Goal: Information Seeking & Learning: Learn about a topic

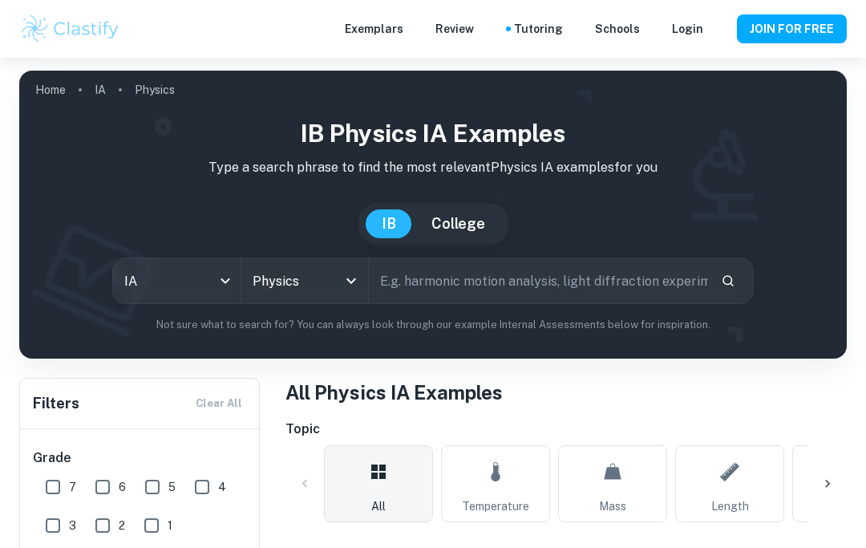
scroll to position [138, 0]
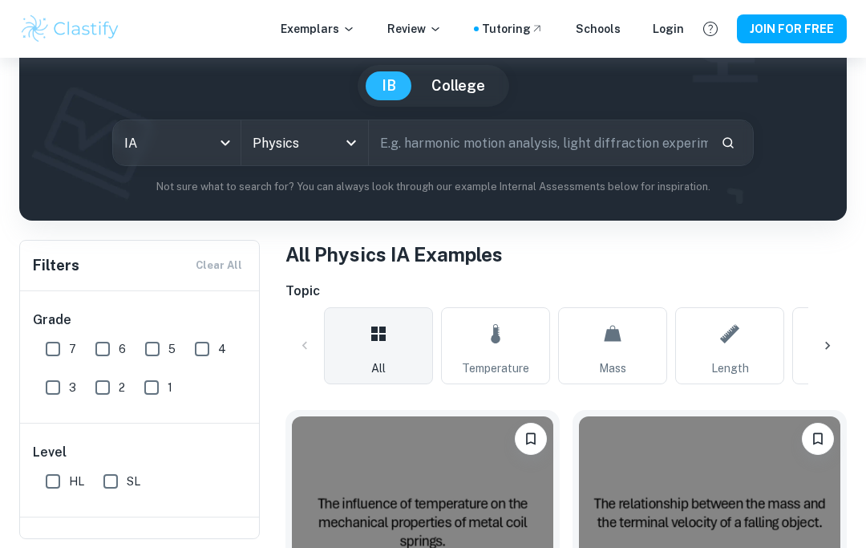
click at [113, 358] on input "6" at bounding box center [103, 349] width 32 height 32
checkbox input "true"
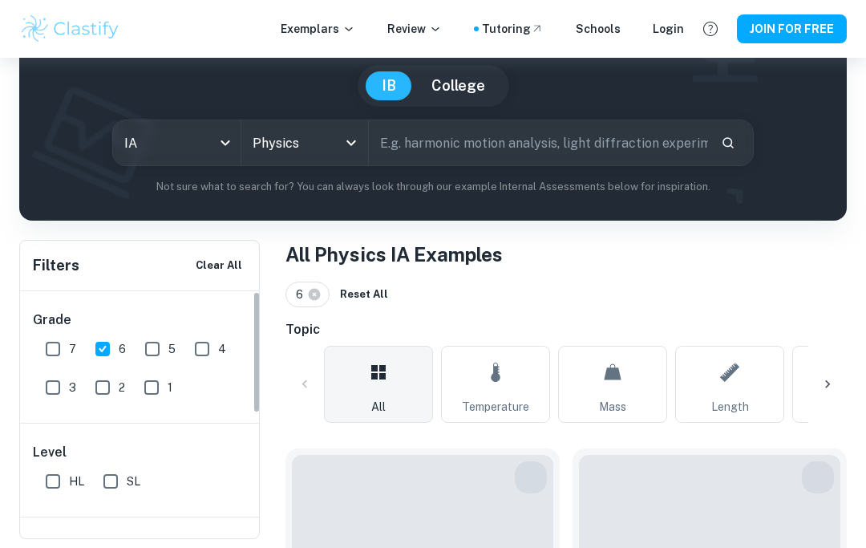
click at [51, 343] on input "7" at bounding box center [53, 349] width 32 height 32
checkbox input "true"
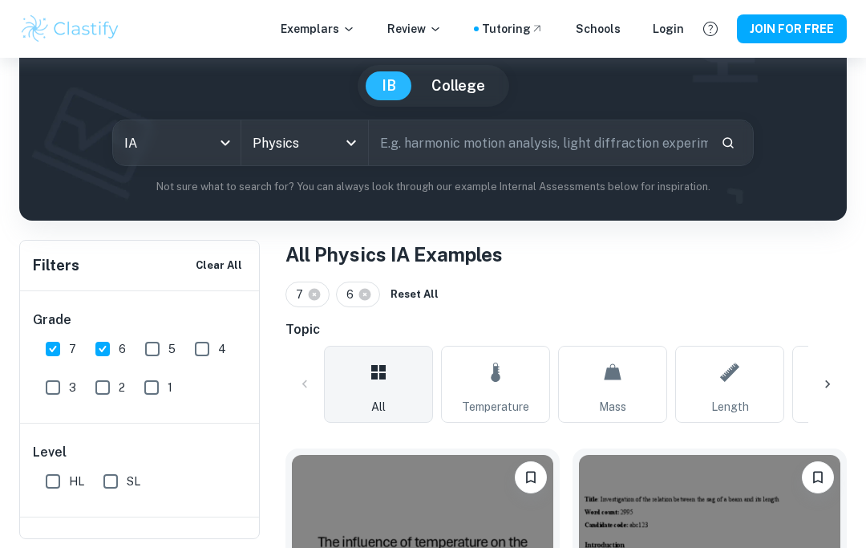
click at [66, 488] on input "HL" at bounding box center [53, 481] width 32 height 32
checkbox input "true"
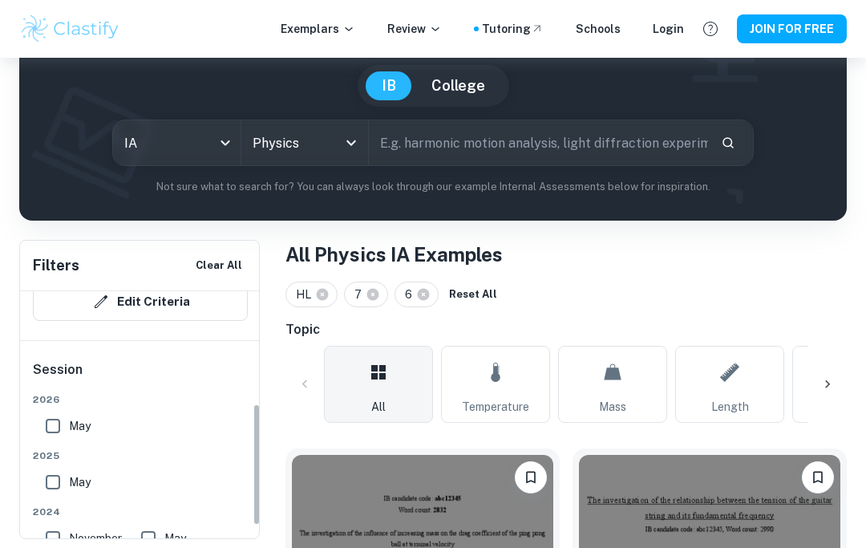
scroll to position [288, 0]
click at [65, 440] on input "May" at bounding box center [53, 424] width 32 height 32
checkbox input "true"
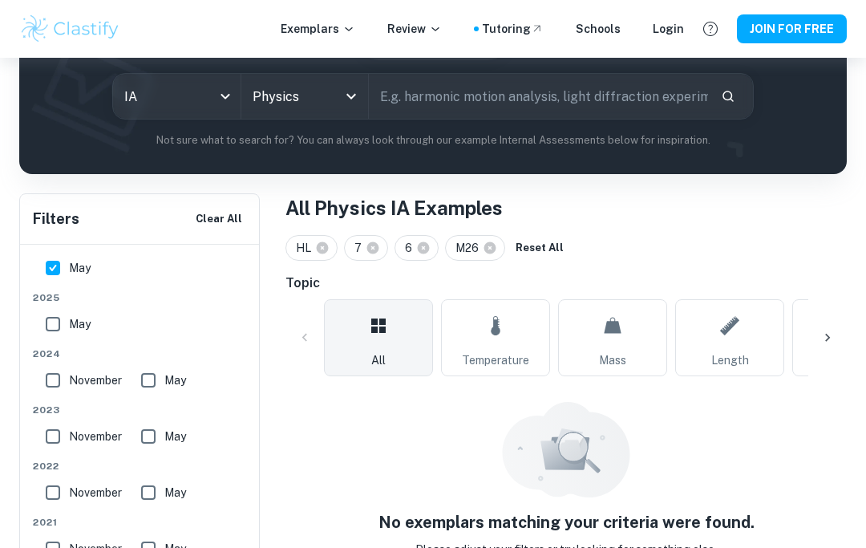
scroll to position [201, 0]
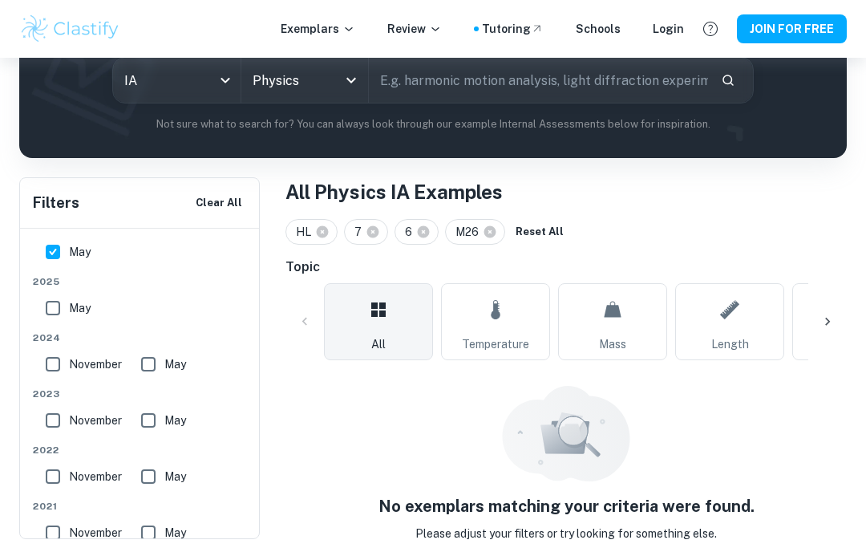
click at [501, 336] on span "Temperature" at bounding box center [495, 344] width 67 height 18
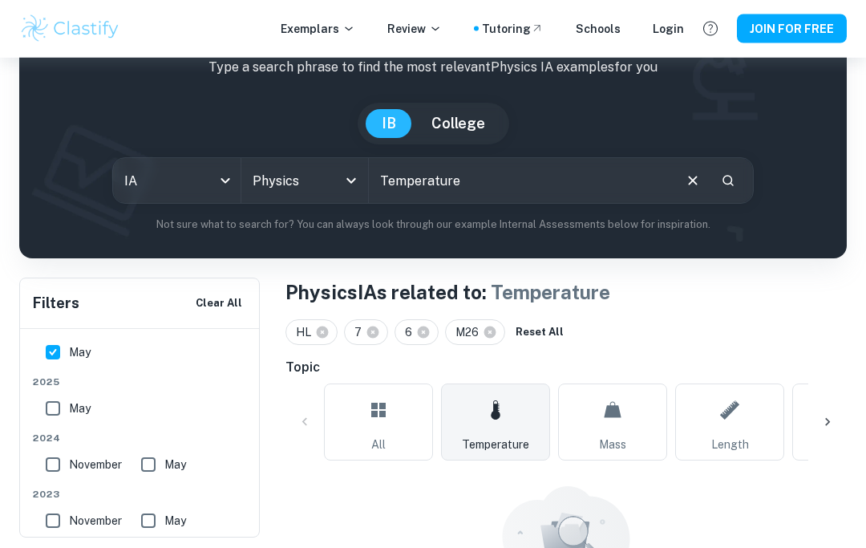
scroll to position [100, 0]
click at [232, 312] on button "Clear All" at bounding box center [219, 303] width 55 height 24
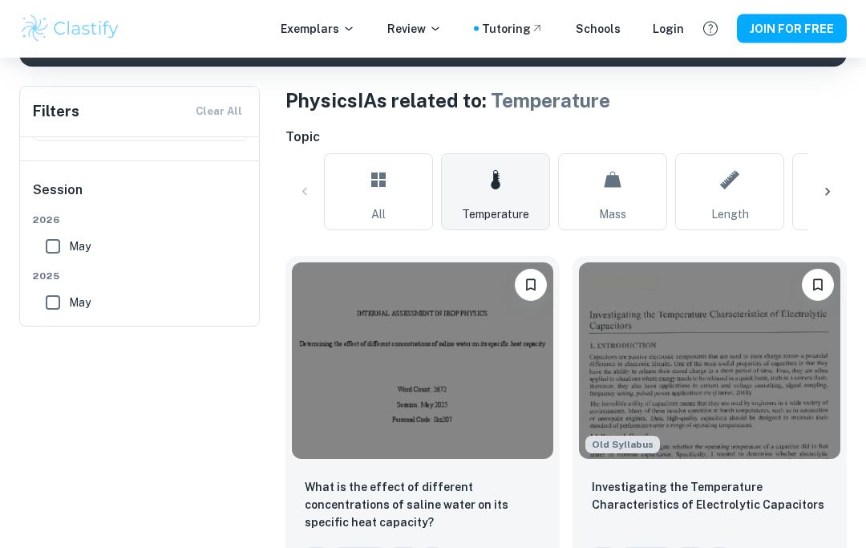
scroll to position [0, 0]
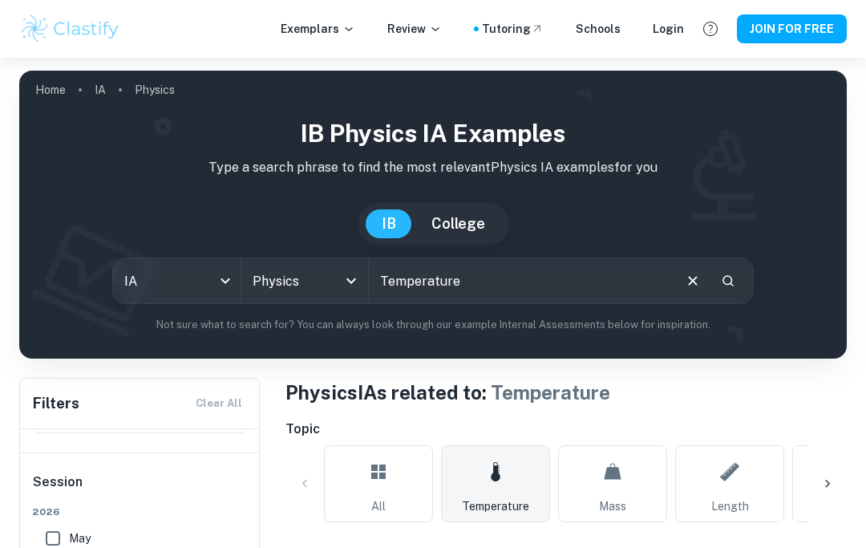
click at [525, 302] on input "text" at bounding box center [520, 280] width 302 height 45
click at [574, 287] on input "Temperature" at bounding box center [520, 280] width 302 height 45
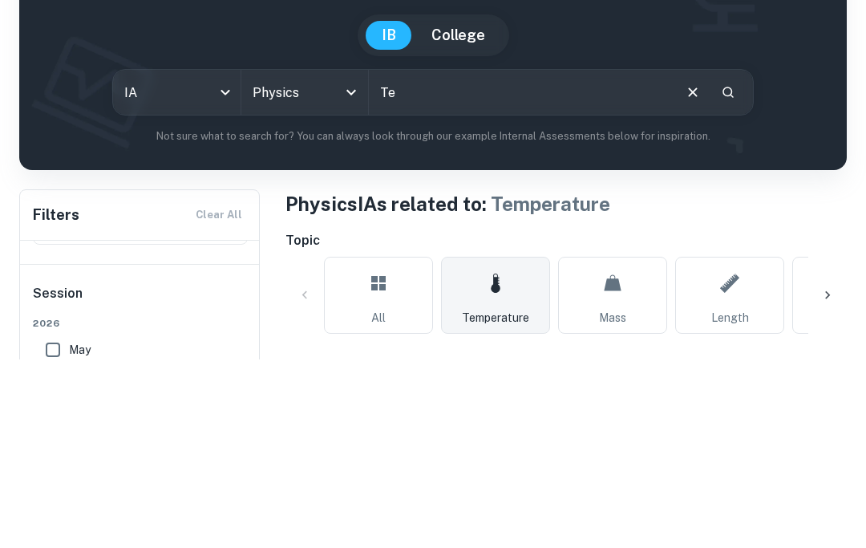
type input "T"
type input "Ramp height"
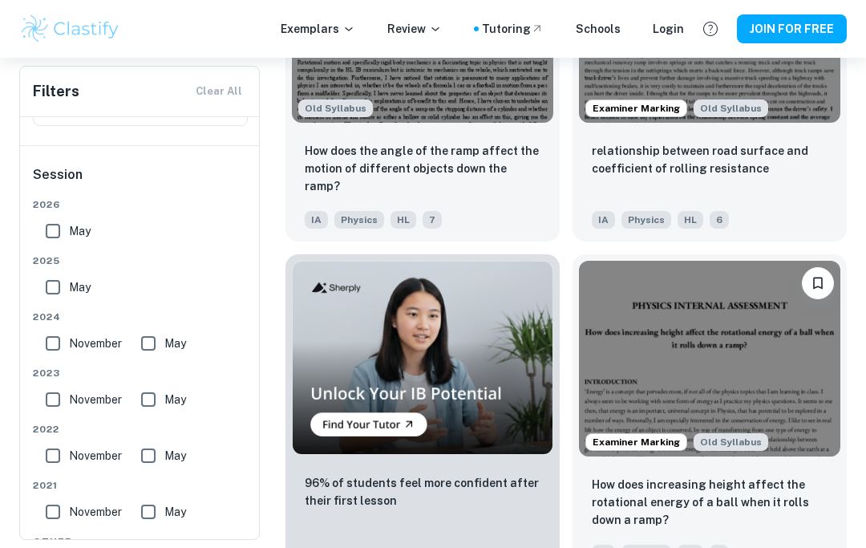
scroll to position [1279, 0]
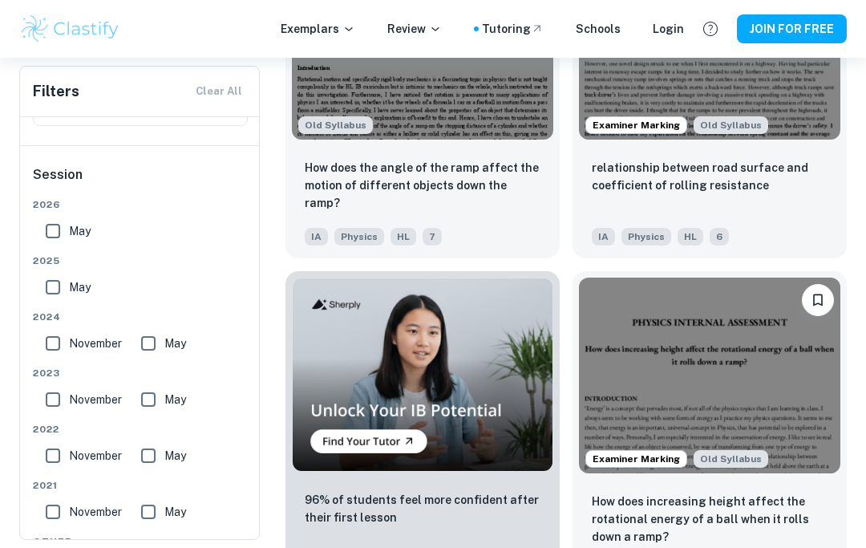
click at [784, 407] on img at bounding box center [709, 376] width 261 height 197
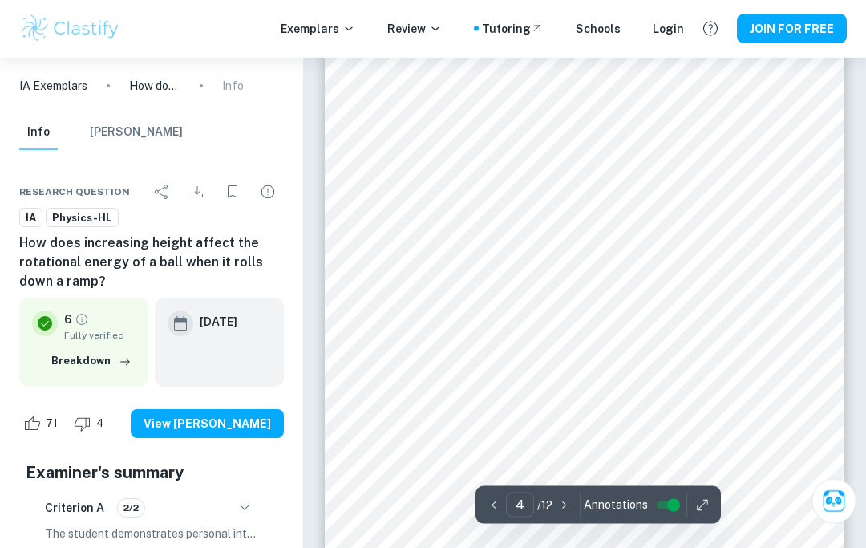
scroll to position [2337, 0]
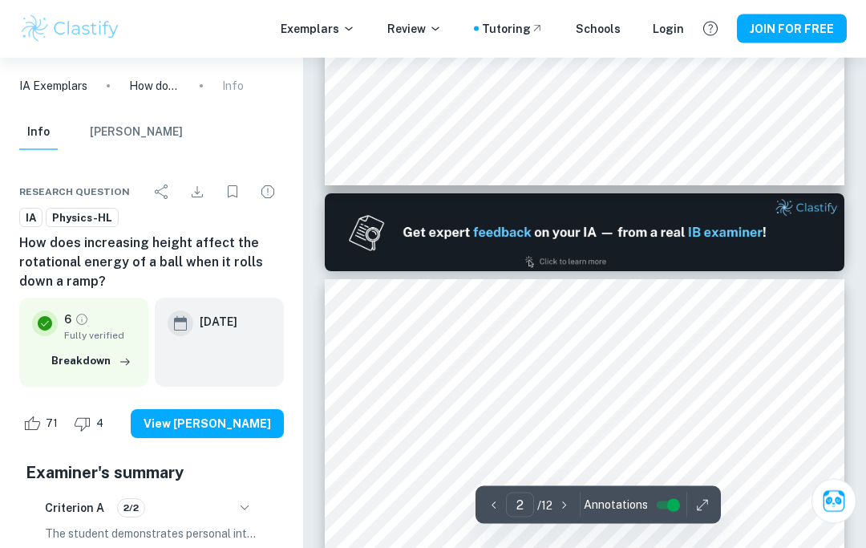
type input "1"
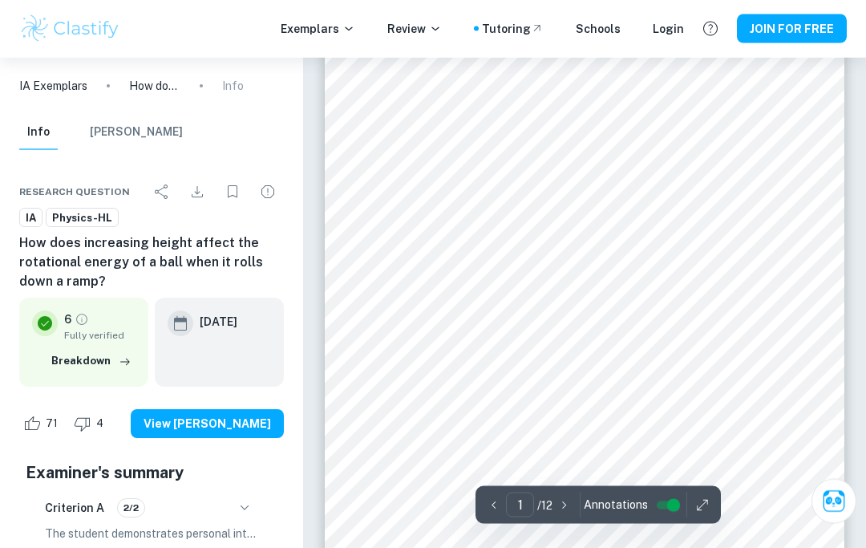
scroll to position [0, 0]
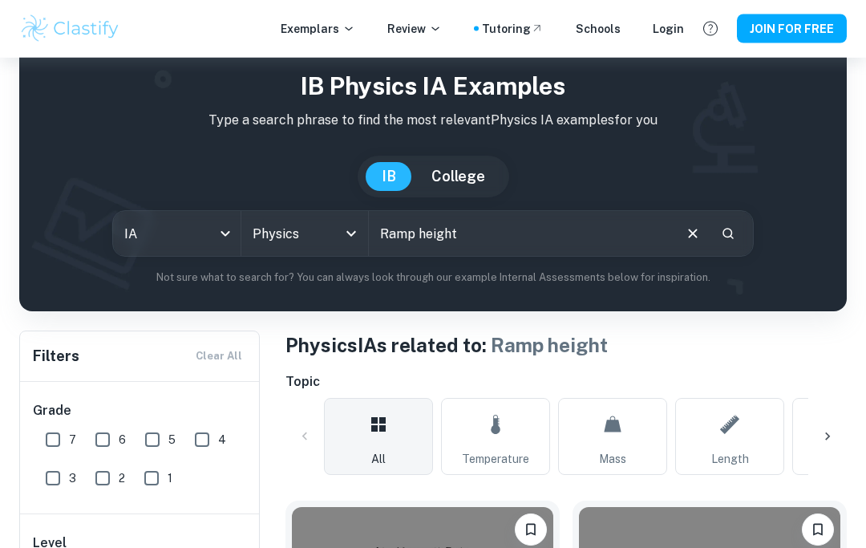
scroll to position [47, 0]
click at [690, 235] on icon "Clear" at bounding box center [693, 234] width 18 height 18
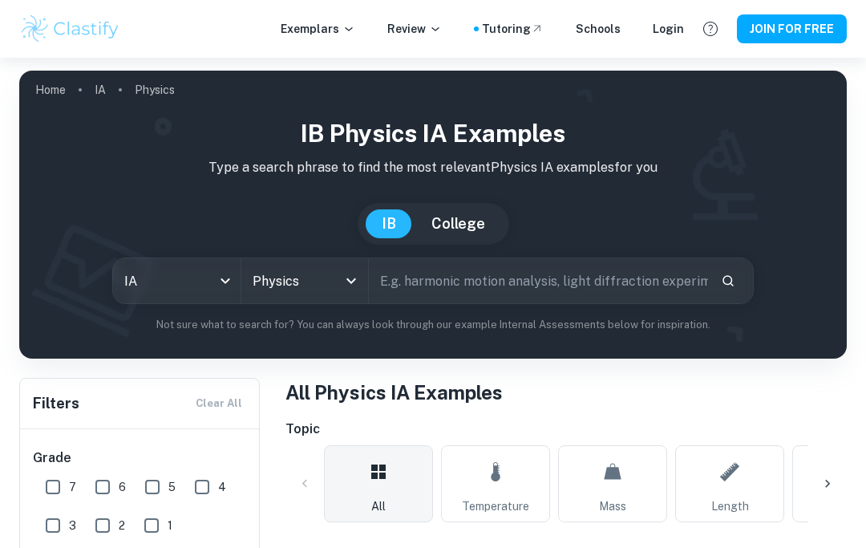
click at [598, 269] on input "text" at bounding box center [538, 280] width 339 height 45
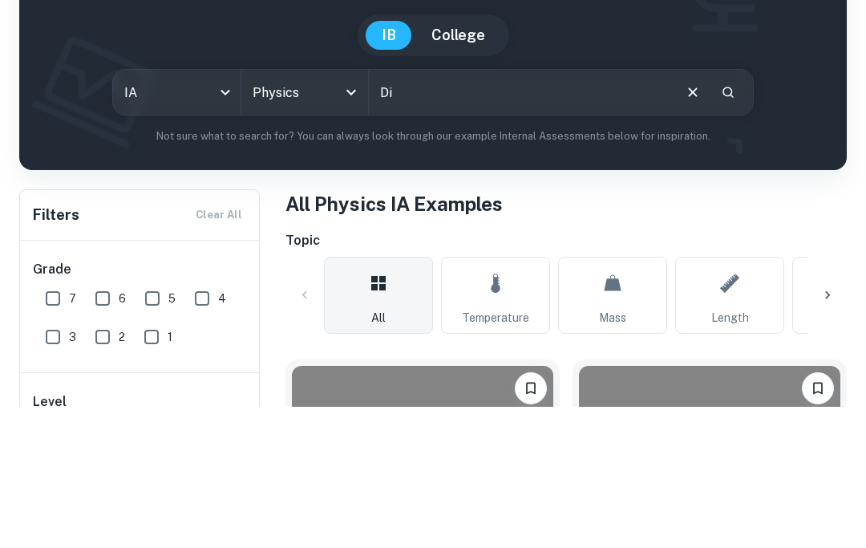
type input "D"
click at [436, 212] on input "Diffrent angle" at bounding box center [520, 234] width 302 height 45
click at [598, 212] on input "Diffrent ramp angle" at bounding box center [520, 234] width 302 height 45
type input "Diffrent ramp angle"
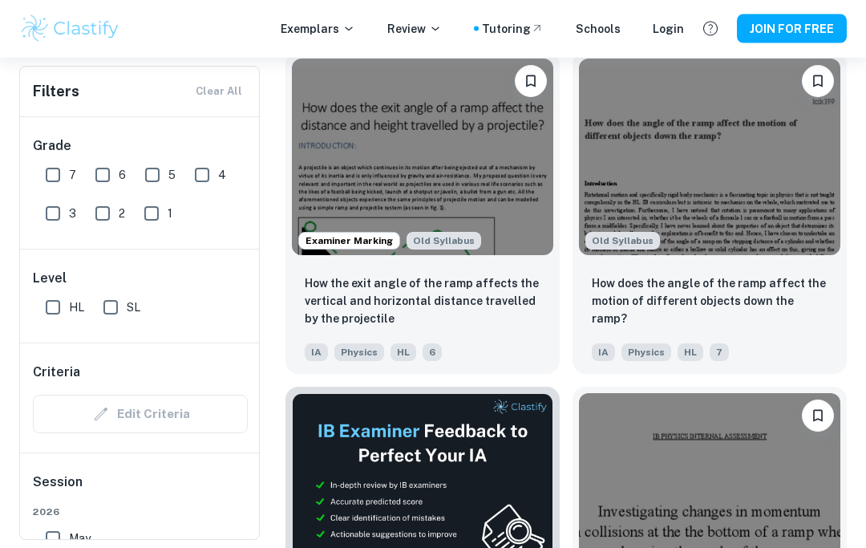
scroll to position [496, 0]
click at [743, 308] on div "How does the angle of the ramp affect the motion of different objects down the …" at bounding box center [710, 301] width 236 height 55
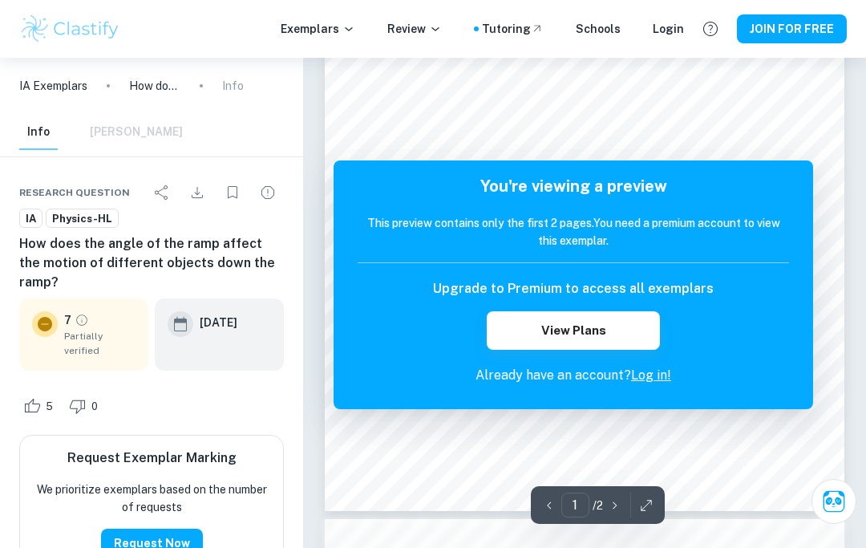
scroll to position [228, 0]
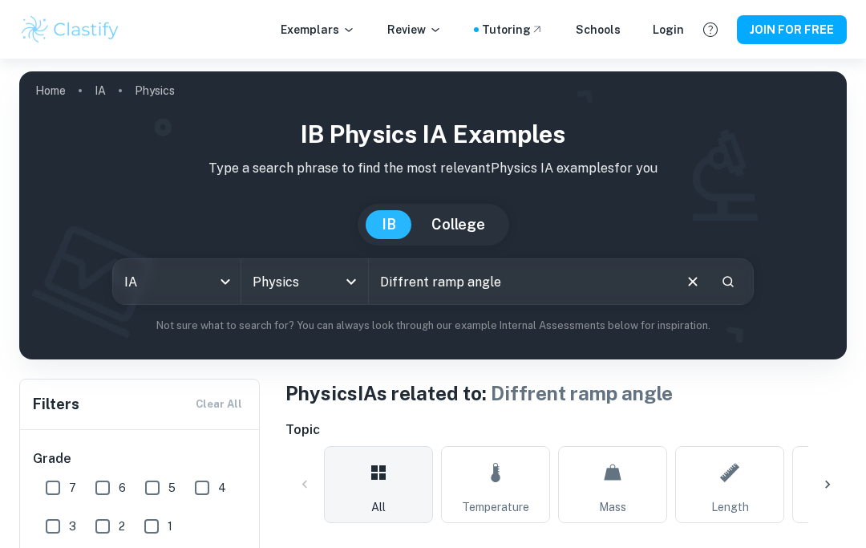
click at [567, 291] on input "Diffrent ramp angle" at bounding box center [520, 280] width 302 height 45
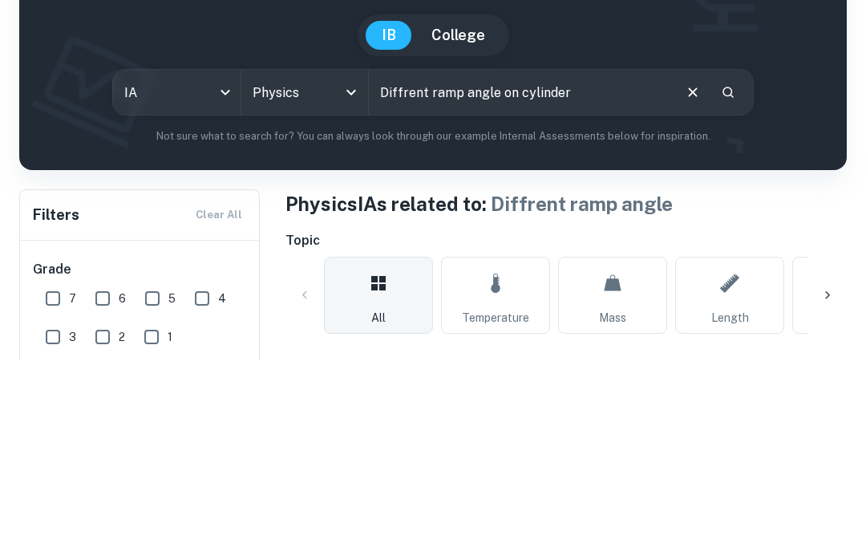
type input "Diffrent ramp angle on cylinder"
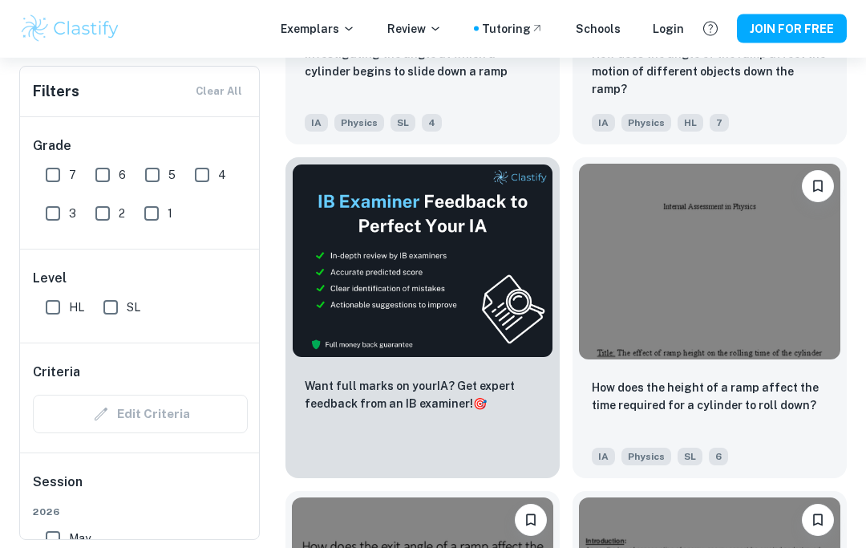
scroll to position [725, 0]
click at [782, 407] on p "How does the height of a ramp affect the time required for a cylinder to roll d…" at bounding box center [710, 396] width 236 height 35
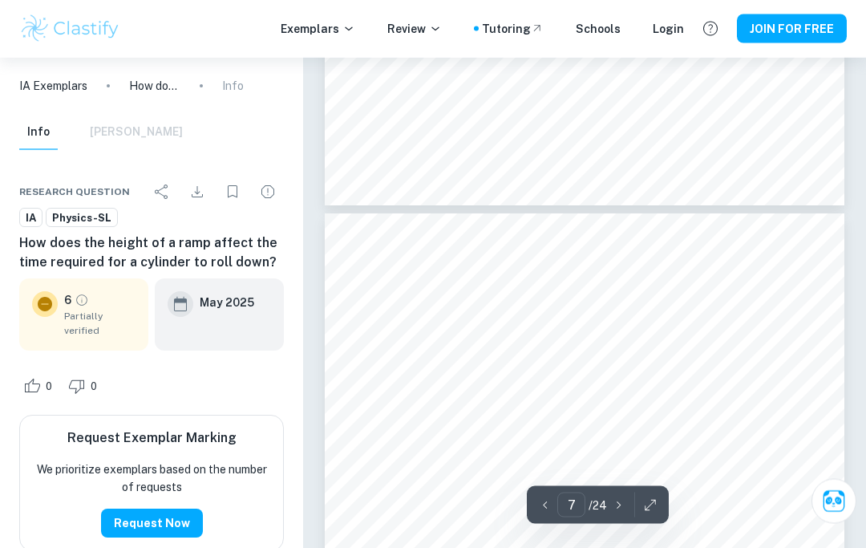
scroll to position [4131, 0]
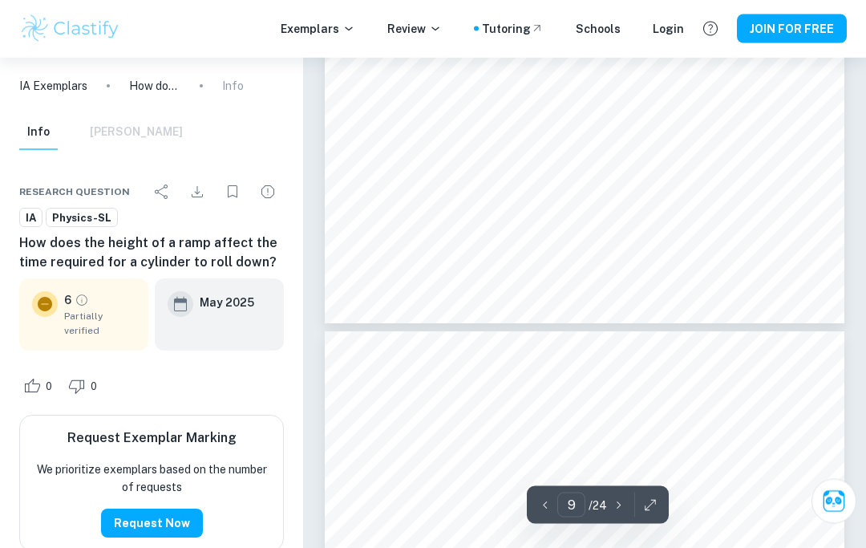
type input "10"
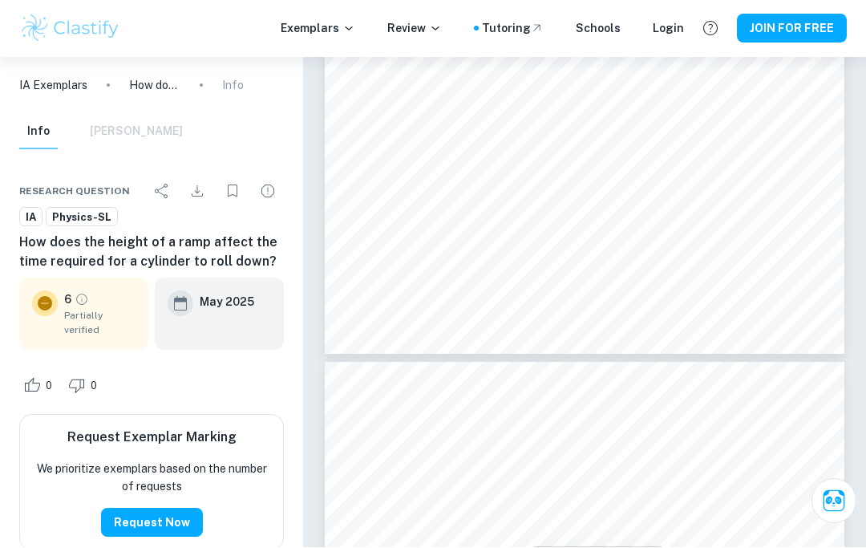
scroll to position [6772, 0]
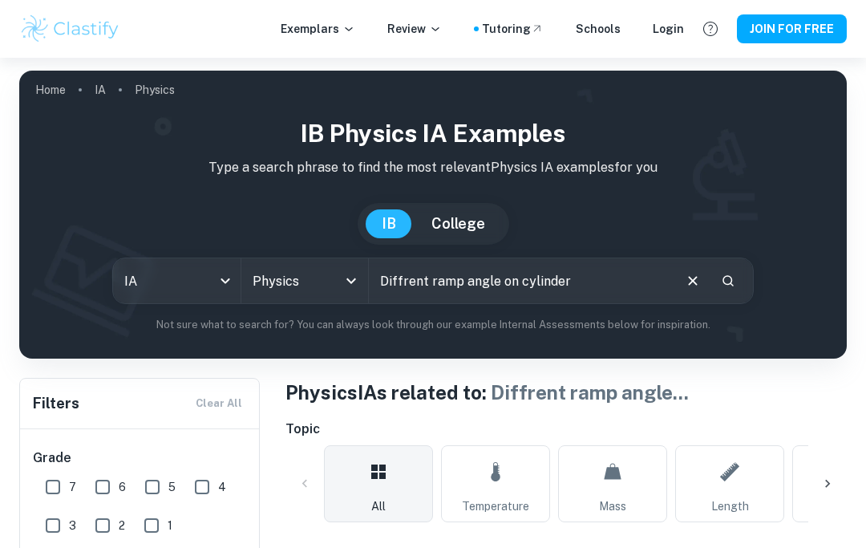
scroll to position [17, 0]
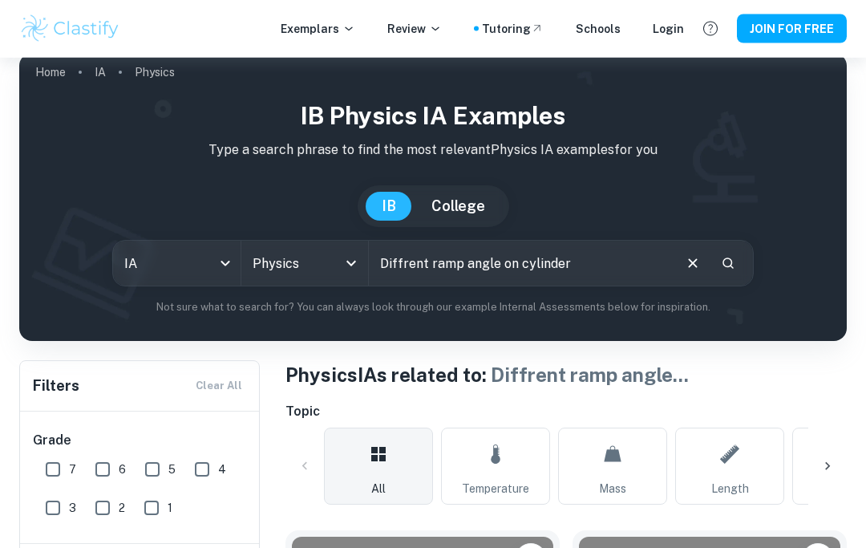
click at [595, 270] on input "Diffrent ramp angle on cylinder" at bounding box center [520, 263] width 302 height 45
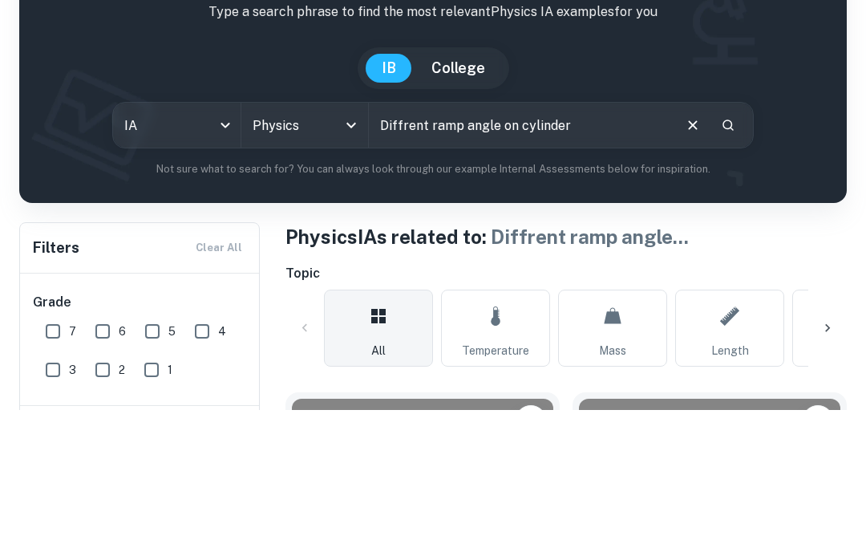
click at [506, 241] on input "Diffrent ramp angle on cylinder" at bounding box center [520, 263] width 302 height 45
click at [517, 241] on input "Diffrent ramp angle on cylinder" at bounding box center [520, 263] width 302 height 45
click at [509, 241] on input "Diffrent ramp angle on cylinder" at bounding box center [520, 263] width 302 height 45
type input "Diffrent ramp angle on final velocity of a cylinder"
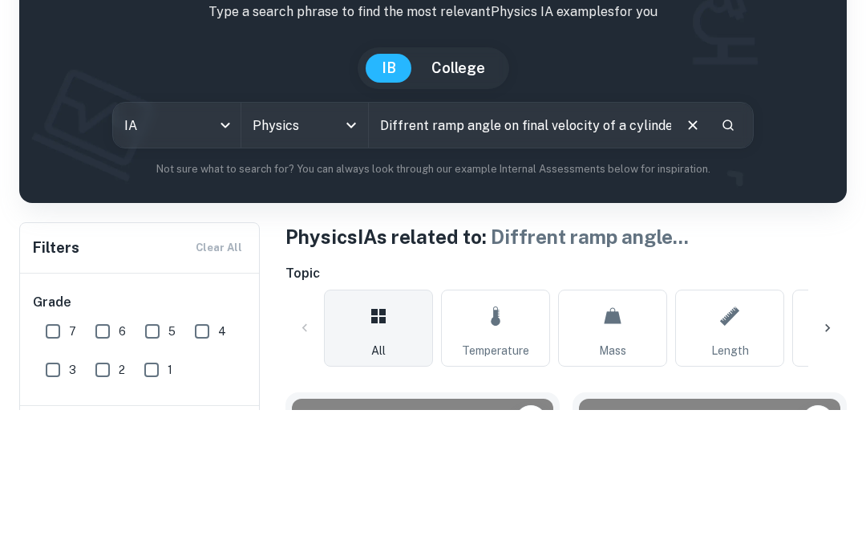
scroll to position [156, 0]
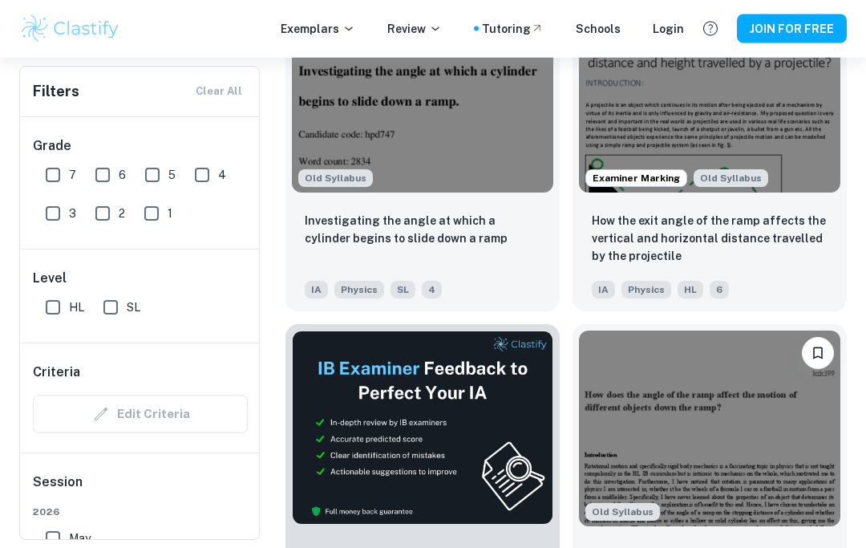
scroll to position [541, 0]
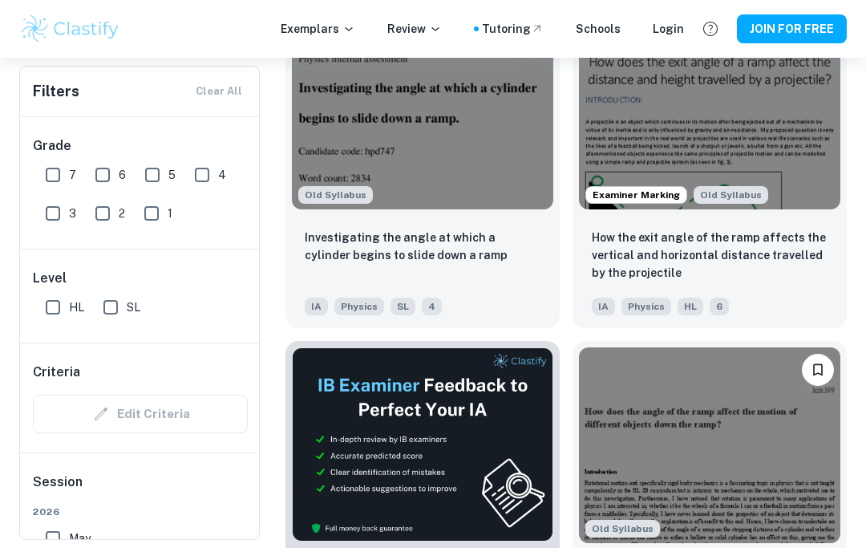
click at [730, 241] on p "How the exit angle of the ramp affects the vertical and horizontal distance tra…" at bounding box center [710, 255] width 236 height 53
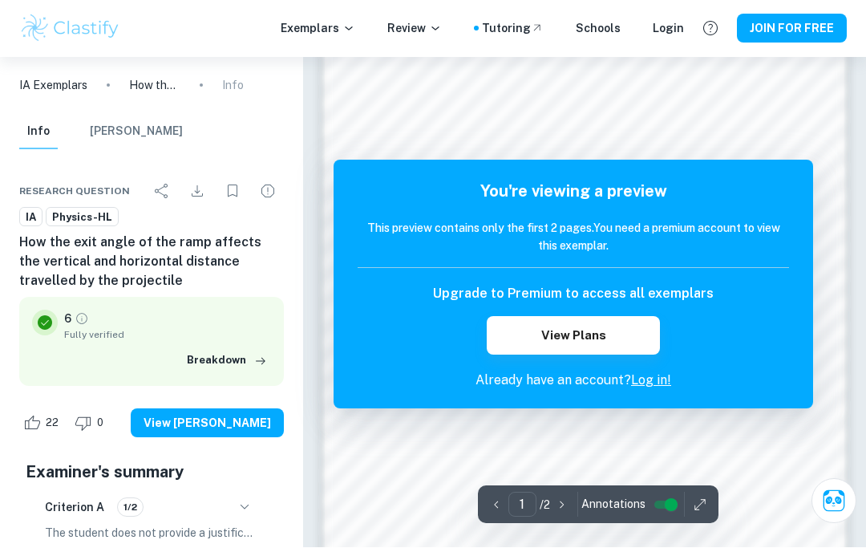
scroll to position [865, 0]
